Goal: Task Accomplishment & Management: Use online tool/utility

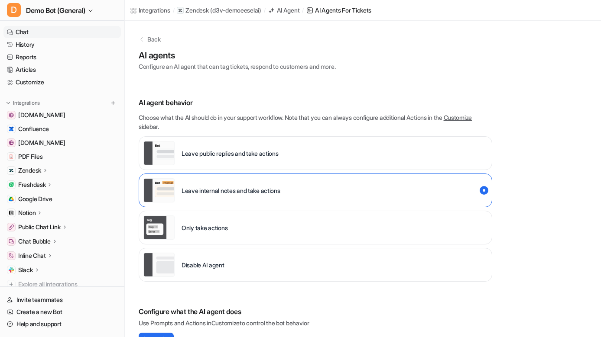
click at [54, 29] on link "Chat" at bounding box center [61, 32] width 117 height 12
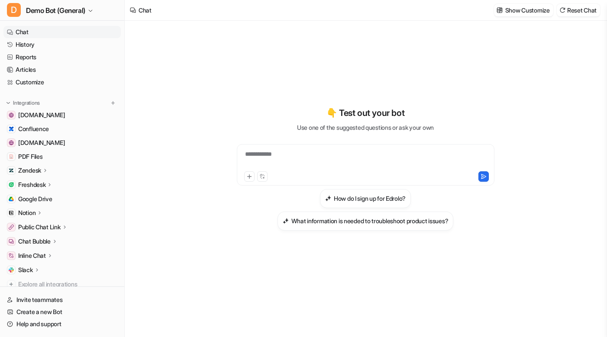
click at [286, 290] on div "**********" at bounding box center [365, 169] width 319 height 296
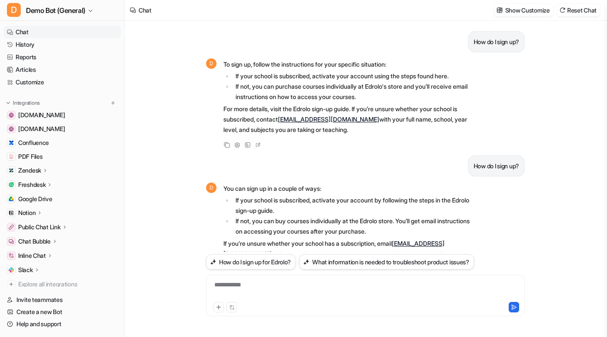
scroll to position [211, 0]
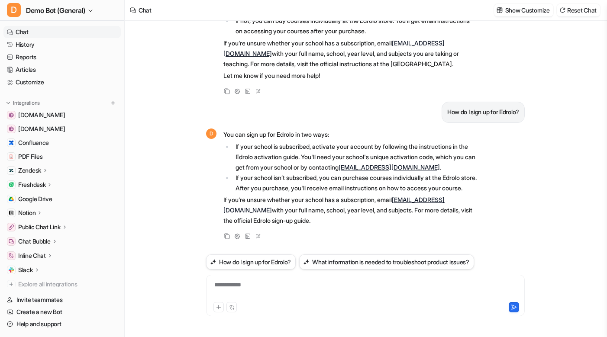
click at [41, 172] on p "Zendesk" at bounding box center [29, 170] width 23 height 9
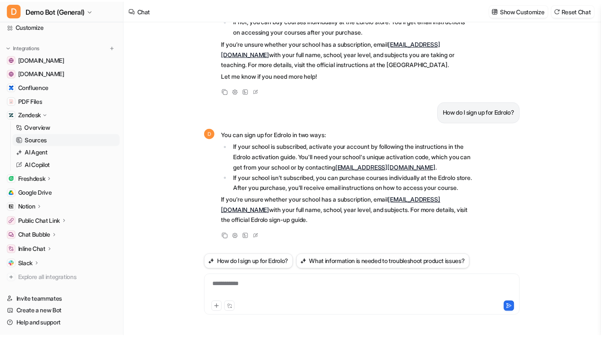
scroll to position [78, 0]
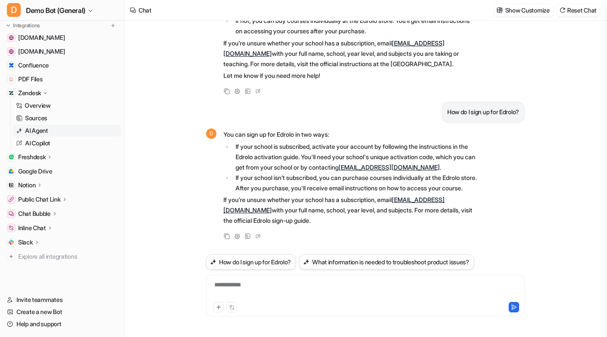
click at [44, 126] on link "AI Agent" at bounding box center [67, 131] width 108 height 12
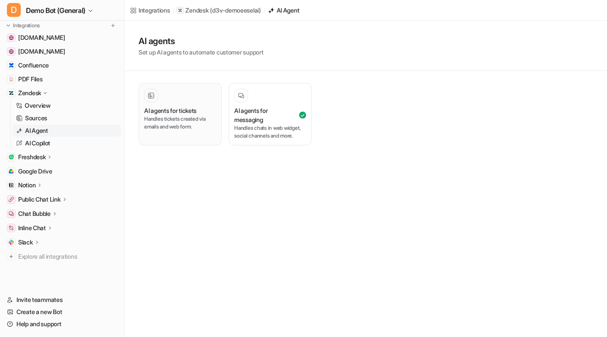
click at [177, 127] on p "Handles tickets created via emails and web form." at bounding box center [180, 123] width 72 height 16
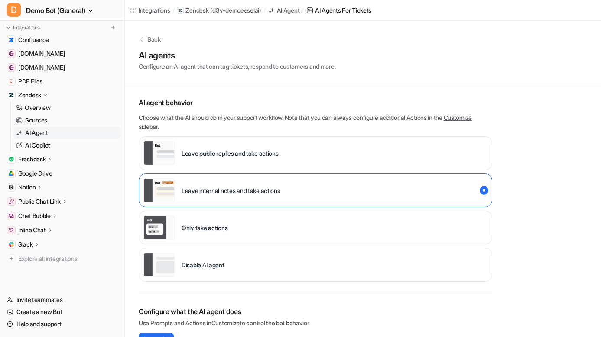
scroll to position [78, 0]
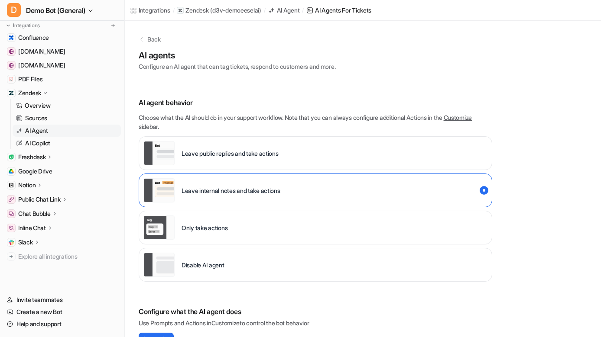
click at [45, 216] on p "Chat Bubble" at bounding box center [34, 214] width 32 height 9
click at [58, 227] on link "Overview" at bounding box center [67, 226] width 108 height 12
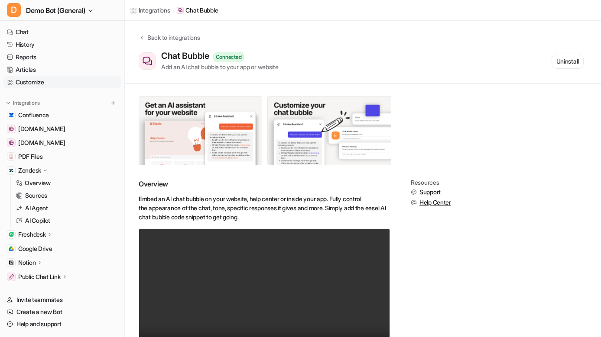
click at [63, 81] on link "Customize" at bounding box center [61, 82] width 117 height 12
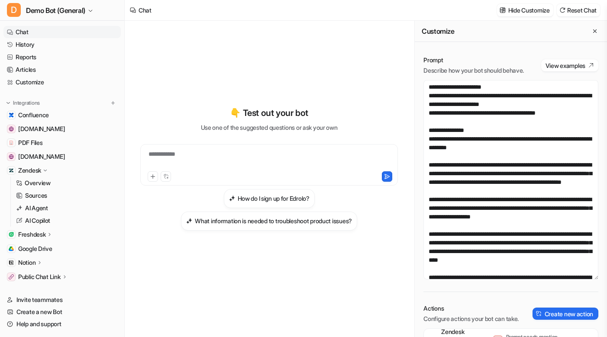
drag, startPoint x: 590, startPoint y: 187, endPoint x: 579, endPoint y: 278, distance: 91.3
click at [579, 278] on textarea "**********" at bounding box center [511, 180] width 175 height 200
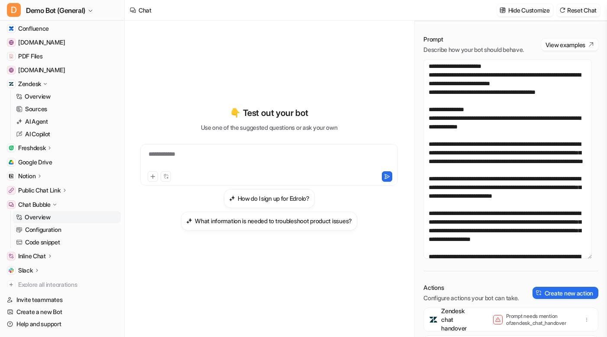
click at [56, 219] on link "Overview" at bounding box center [67, 217] width 108 height 12
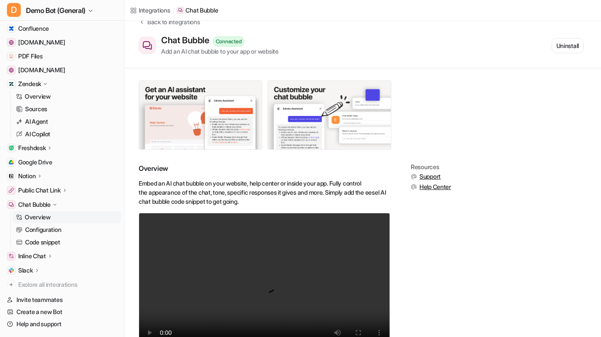
scroll to position [43, 0]
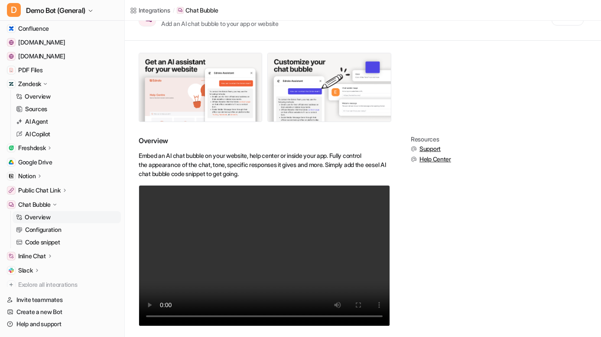
click at [449, 264] on div "Resources Support Help Center" at bounding box center [431, 236] width 40 height 201
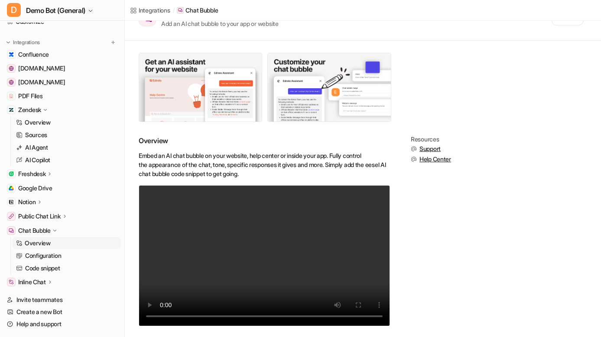
scroll to position [0, 0]
